Goal: Task Accomplishment & Management: Manage account settings

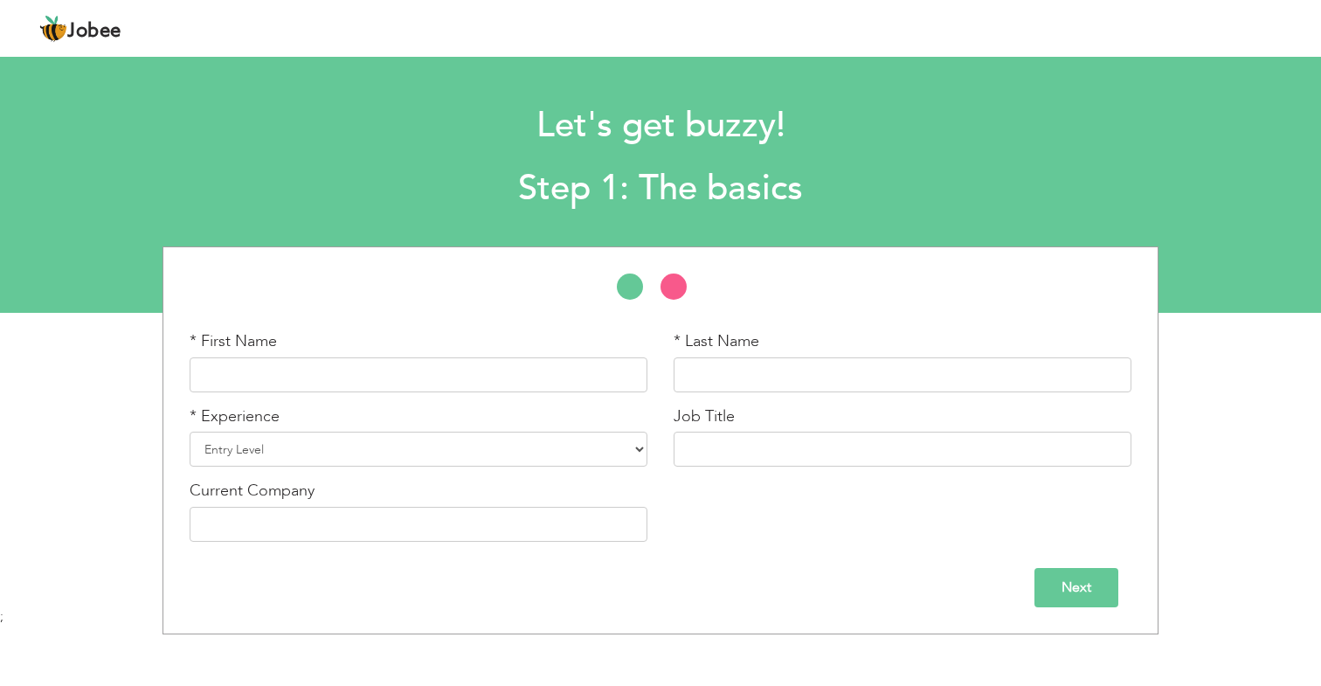
click at [114, 34] on span "Jobee" at bounding box center [94, 31] width 54 height 19
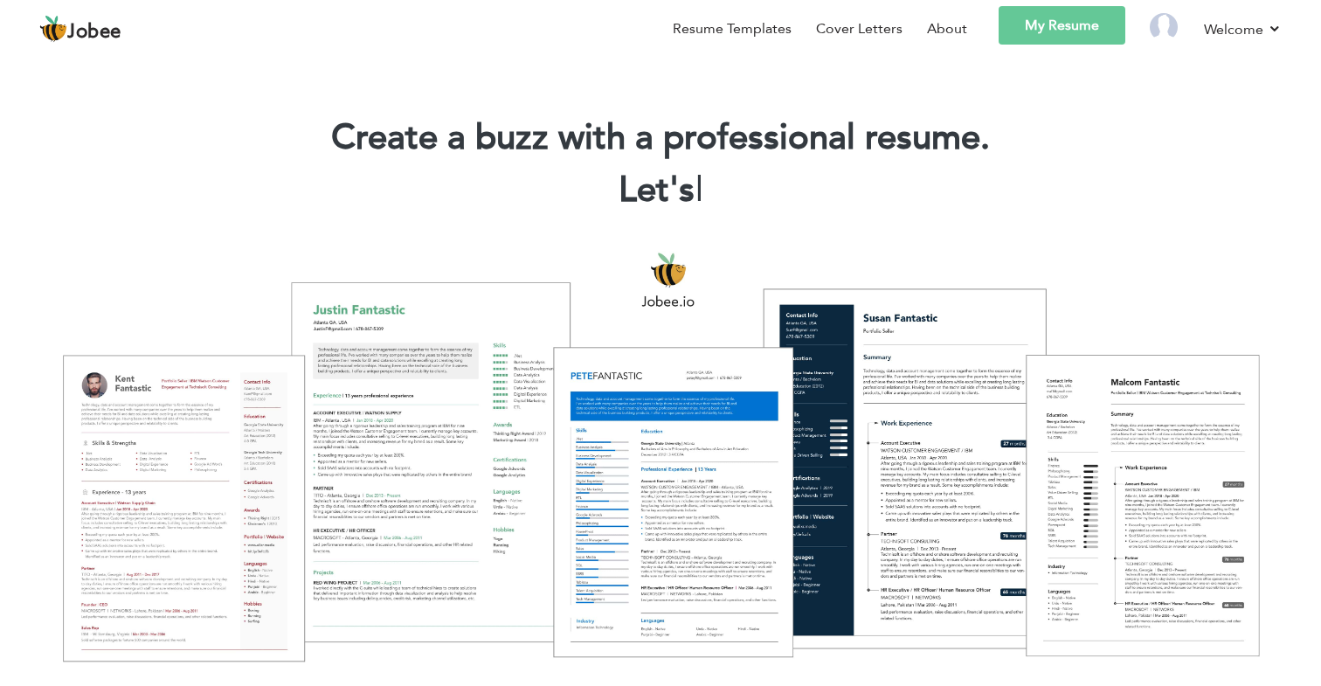
click at [975, 142] on h1 "Create a buzz with a professional resume." at bounding box center [660, 137] width 1269 height 45
click at [1036, 36] on link "My Resume" at bounding box center [1062, 25] width 127 height 38
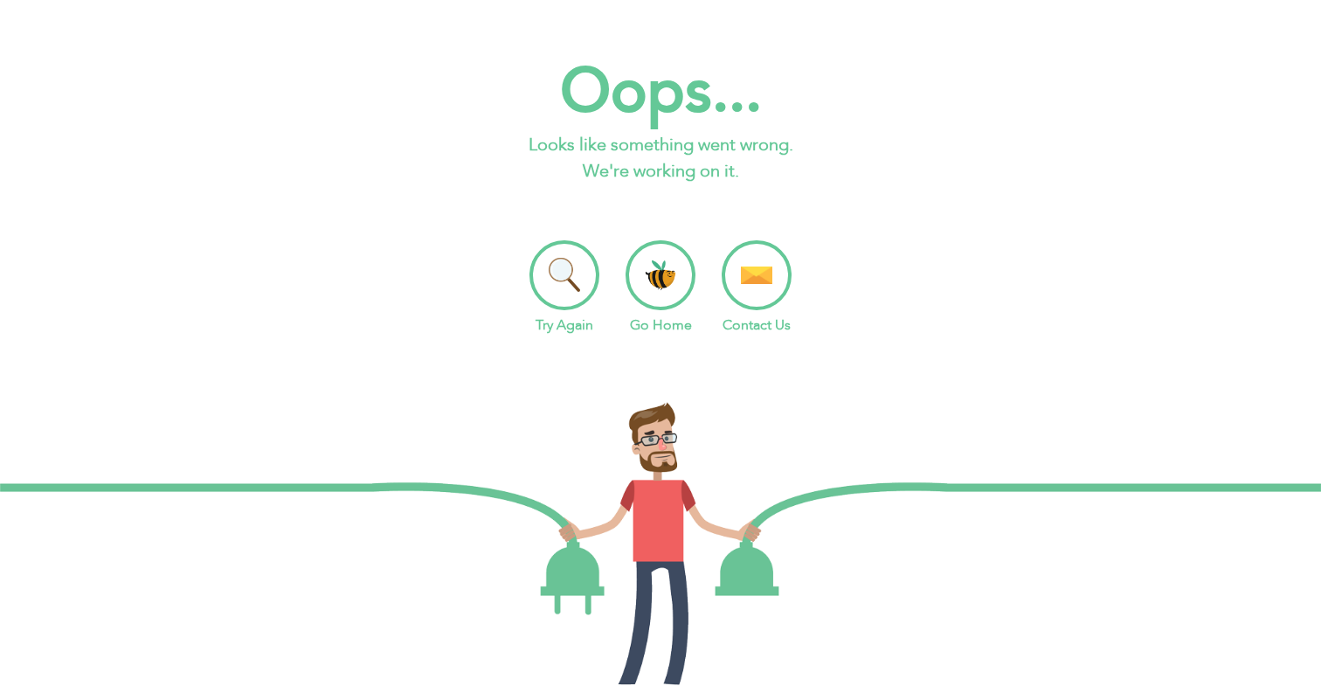
click at [682, 281] on li "Go Home" at bounding box center [661, 287] width 70 height 95
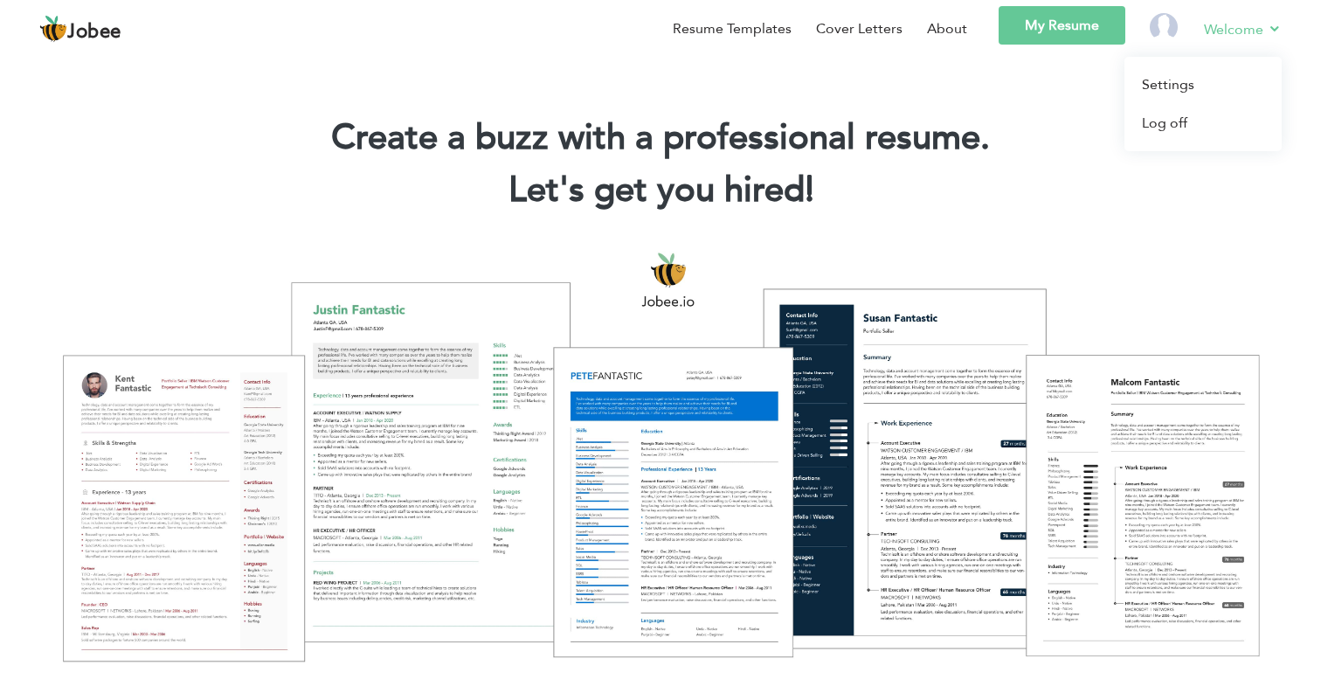
click at [1264, 23] on link "Welcome" at bounding box center [1243, 29] width 78 height 22
click at [1171, 125] on link "Log off" at bounding box center [1203, 123] width 157 height 38
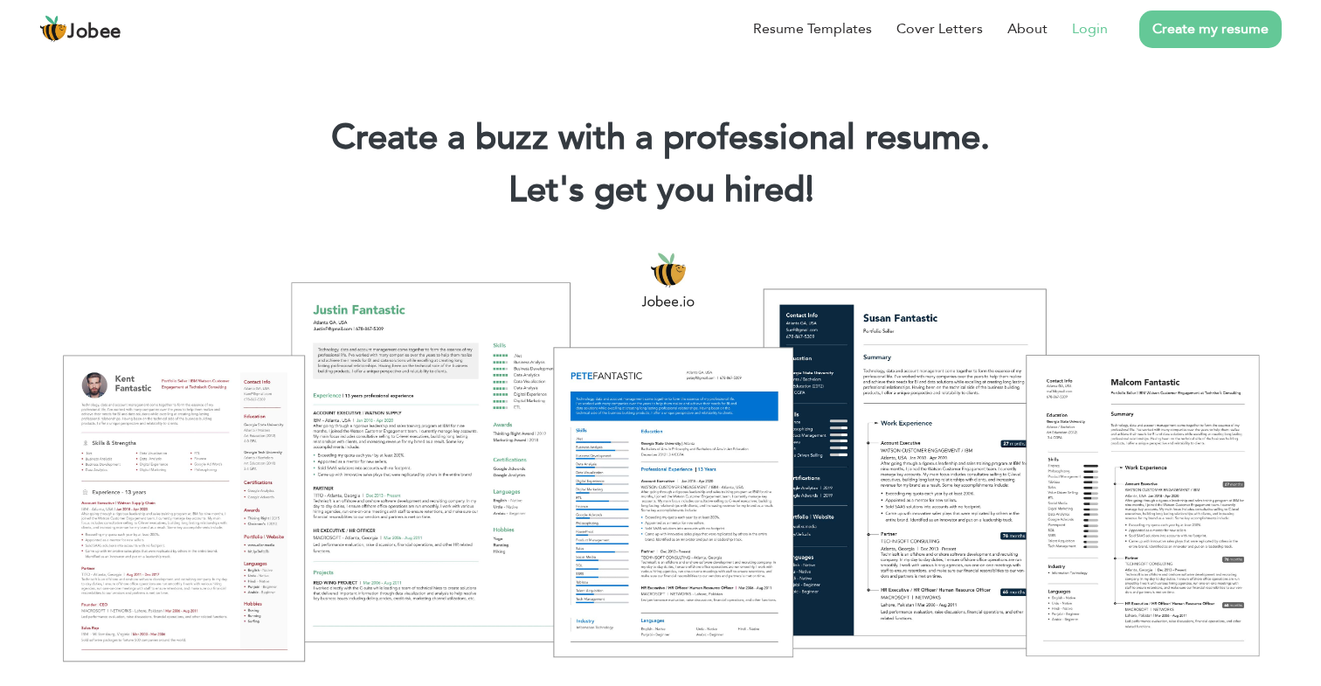
click at [1077, 18] on link "Login" at bounding box center [1090, 28] width 36 height 21
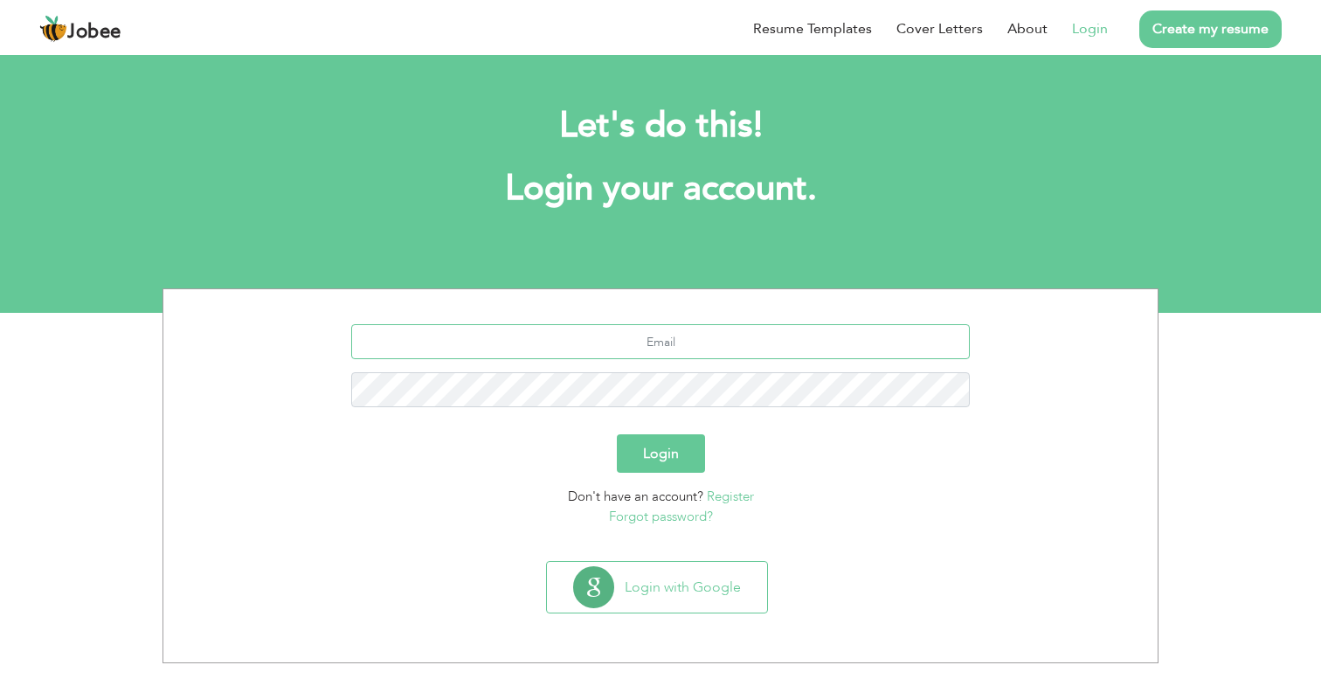
click at [663, 343] on input "text" at bounding box center [661, 341] width 620 height 35
type input "saud.raja0@gmail.com"
click at [617, 434] on button "Login" at bounding box center [661, 453] width 88 height 38
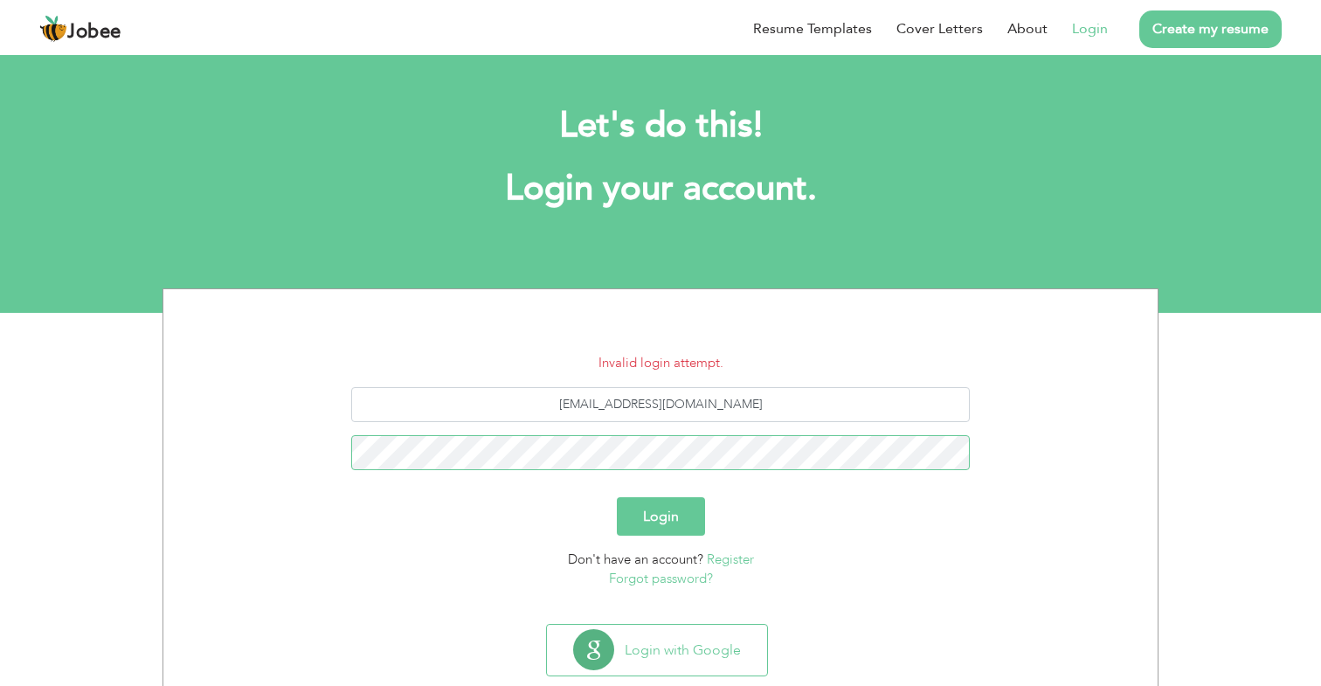
click at [617, 497] on button "Login" at bounding box center [661, 516] width 88 height 38
